Goal: Find specific page/section: Find specific page/section

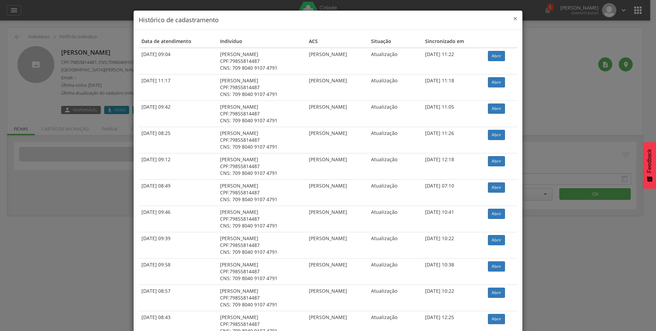
click at [513, 18] on span "×" at bounding box center [515, 19] width 4 height 10
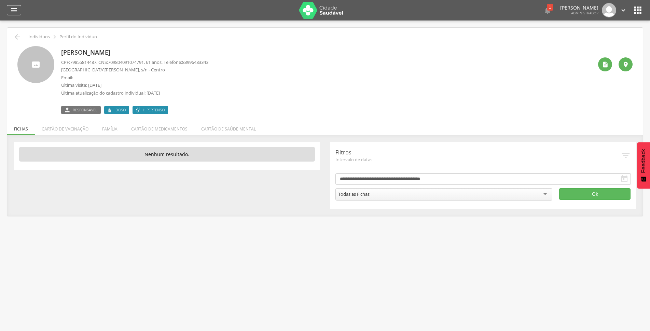
click at [12, 6] on div "" at bounding box center [14, 10] width 14 height 10
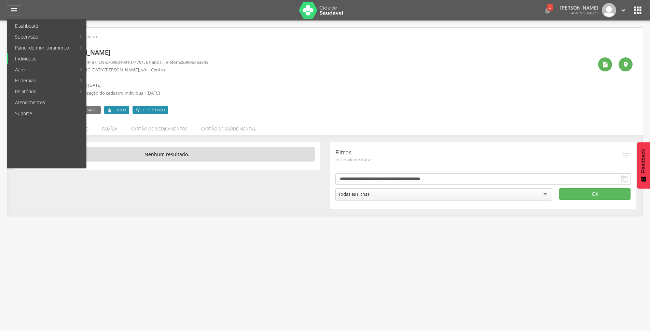
click at [30, 60] on link "Indivíduos" at bounding box center [47, 58] width 78 height 11
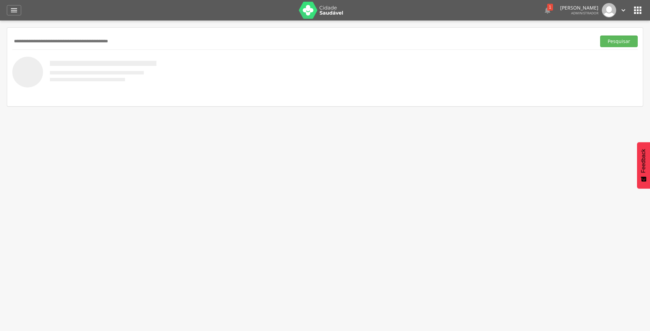
click at [64, 42] on input "text" at bounding box center [302, 42] width 581 height 12
paste input "**********"
type input "**********"
click at [629, 42] on button "Pesquisar" at bounding box center [619, 42] width 38 height 12
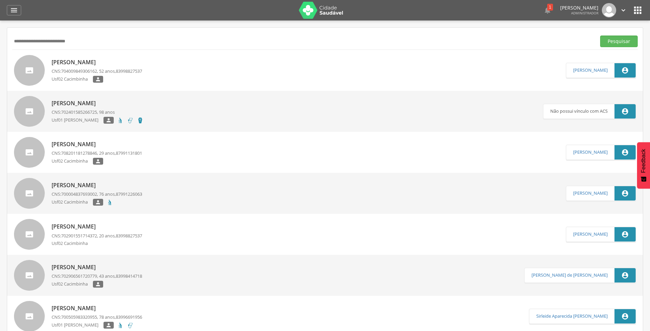
click at [67, 64] on p "[PERSON_NAME]" at bounding box center [97, 62] width 90 height 8
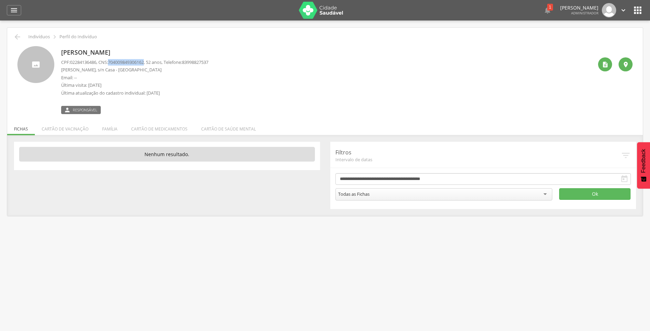
drag, startPoint x: 113, startPoint y: 62, endPoint x: 150, endPoint y: 63, distance: 37.2
click at [144, 63] on span "704009849306162" at bounding box center [126, 62] width 36 height 6
copy span "704009849306162"
